Goal: Use online tool/utility: Utilize a website feature to perform a specific function

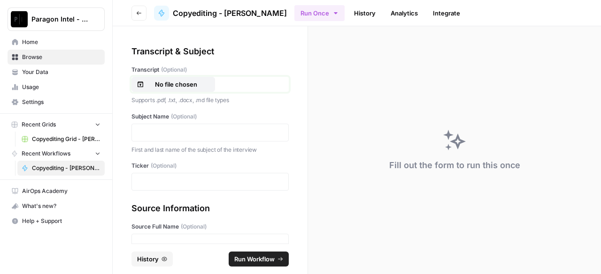
click at [174, 86] on p "No file chosen" at bounding box center [176, 84] width 60 height 9
click at [196, 133] on p at bounding box center [209, 132] width 145 height 9
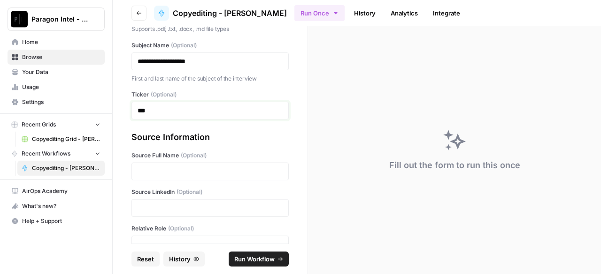
scroll to position [94, 0]
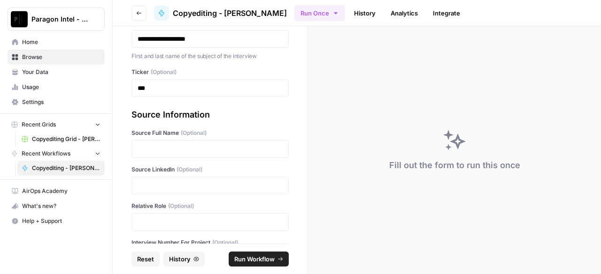
click at [179, 143] on div at bounding box center [209, 149] width 157 height 18
click at [181, 147] on p at bounding box center [209, 149] width 145 height 9
click at [170, 187] on p at bounding box center [209, 185] width 145 height 9
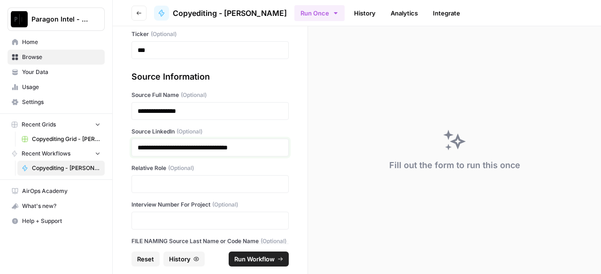
scroll to position [141, 0]
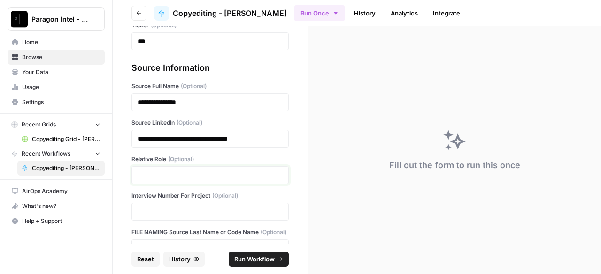
click at [164, 173] on p at bounding box center [209, 175] width 145 height 9
click at [164, 175] on p at bounding box center [209, 175] width 145 height 9
click at [278, 140] on div "**********" at bounding box center [209, 139] width 157 height 18
click at [251, 182] on div at bounding box center [209, 176] width 157 height 18
click at [210, 174] on p at bounding box center [206, 175] width 138 height 9
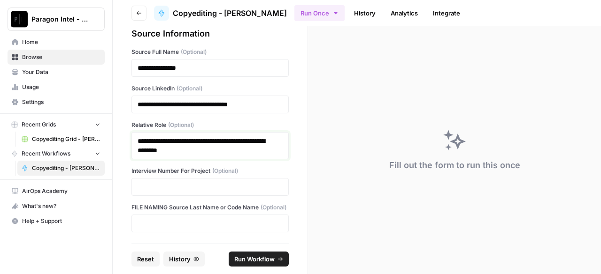
scroll to position [183, 0]
click at [178, 183] on p at bounding box center [209, 187] width 145 height 9
click at [172, 216] on div at bounding box center [209, 224] width 157 height 18
click at [172, 224] on p at bounding box center [209, 223] width 145 height 9
click at [239, 260] on span "Run Workflow" at bounding box center [254, 259] width 40 height 9
